Goal: Find specific page/section: Find specific page/section

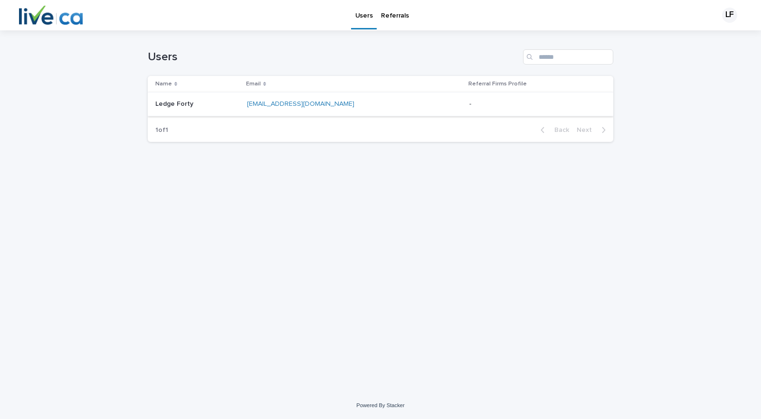
click at [317, 103] on link "[EMAIL_ADDRESS][DOMAIN_NAME]" at bounding box center [300, 104] width 107 height 7
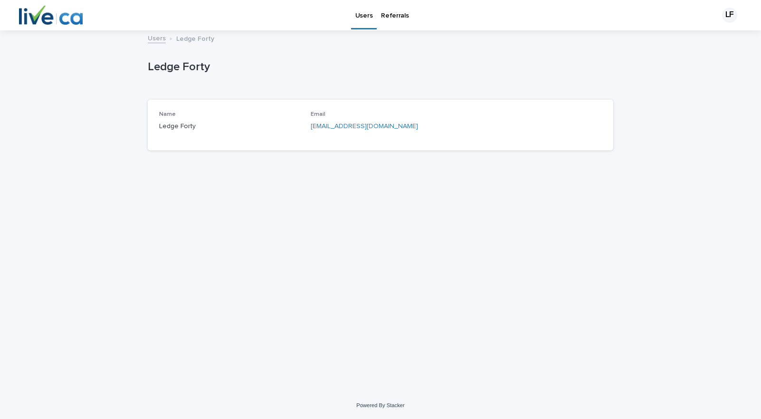
click at [389, 17] on p "Referrals" at bounding box center [395, 10] width 28 height 20
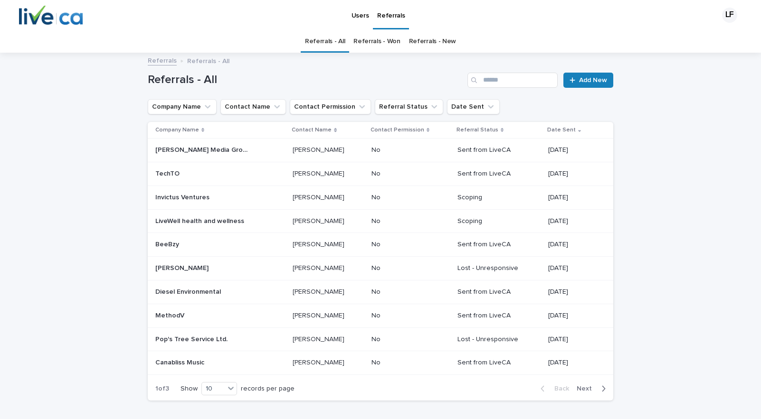
click at [699, 151] on div "Loading... Saving… Loading... Saving… Referrals - All Add New Company Name Cont…" at bounding box center [380, 255] width 761 height 402
click at [723, 12] on div "LF" at bounding box center [729, 15] width 15 height 15
click at [693, 40] on p "Log Out" at bounding box center [720, 40] width 60 height 16
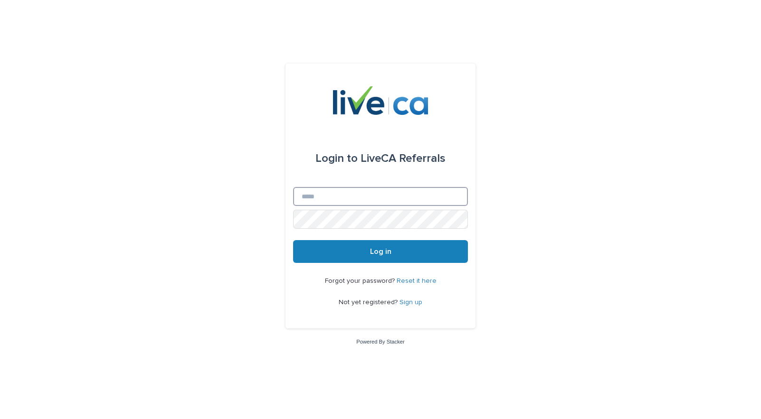
type input "**********"
